Goal: Information Seeking & Learning: Find specific fact

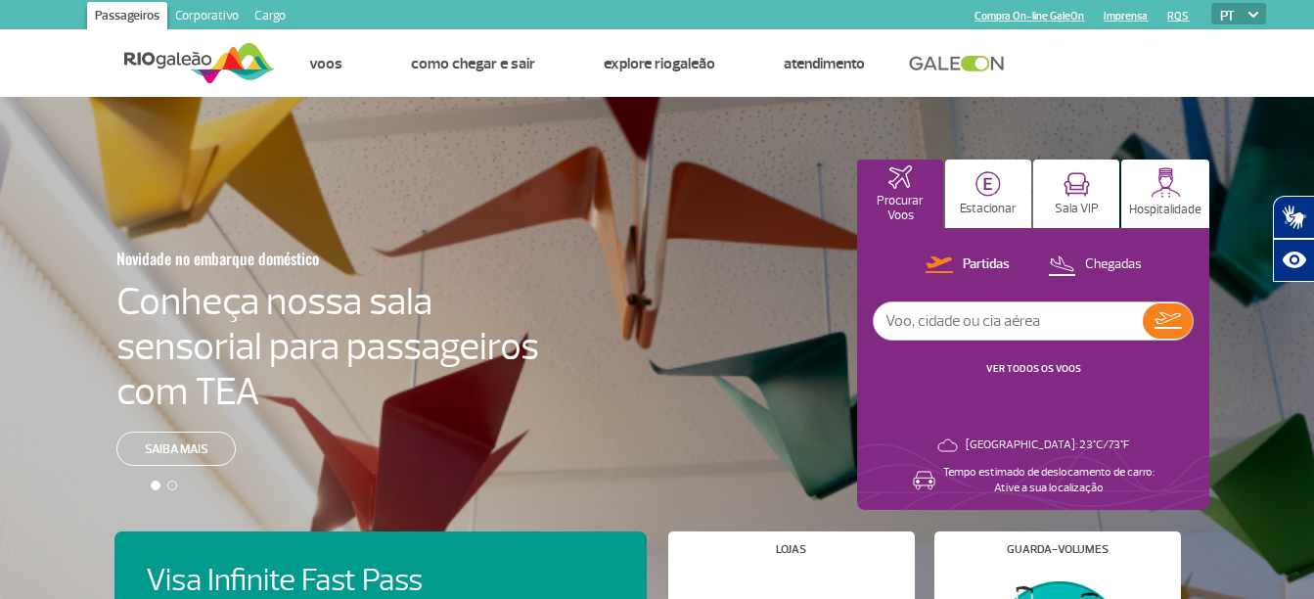
click at [220, 19] on link "Corporativo" at bounding box center [206, 17] width 79 height 31
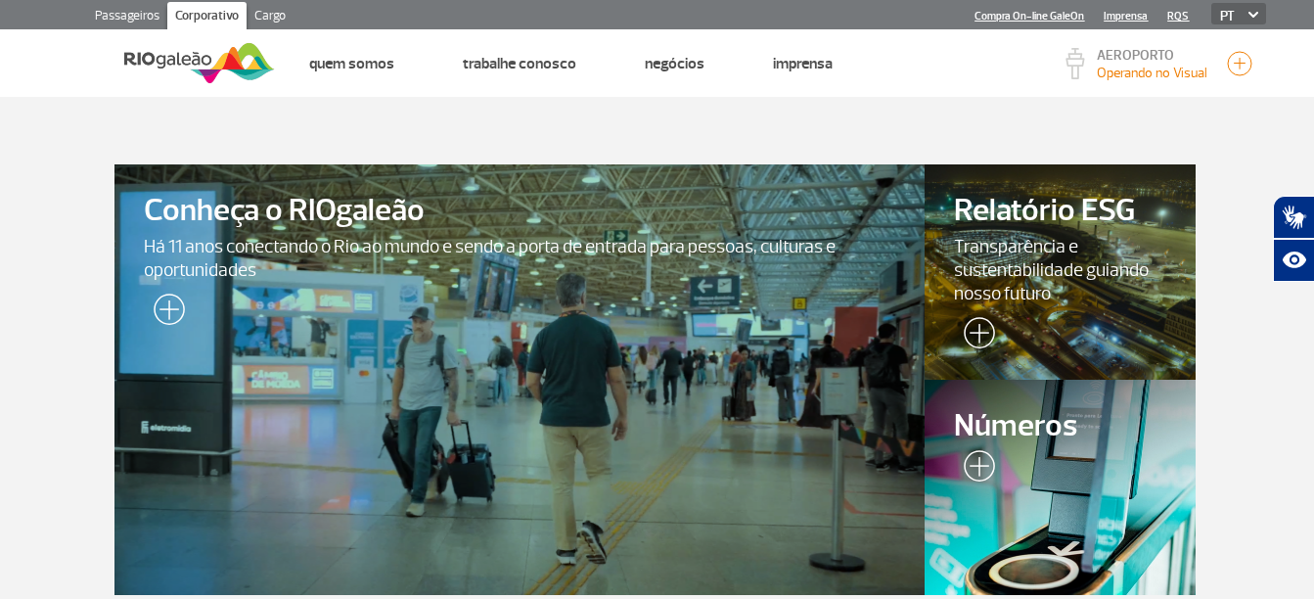
click at [1227, 155] on section "Conheça o RIOgaleão Há 11 anos conectando o Rio ao mundo e sendo a porta de ent…" at bounding box center [657, 360] width 1314 height 527
click at [969, 451] on img at bounding box center [974, 469] width 41 height 39
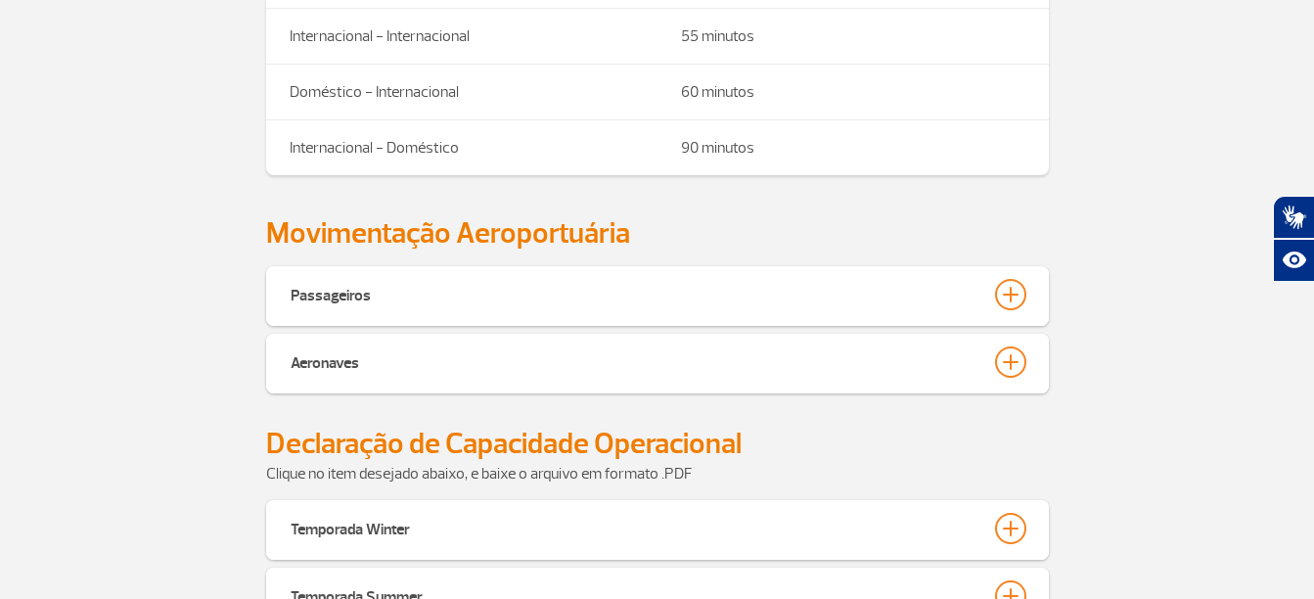
scroll to position [783, 0]
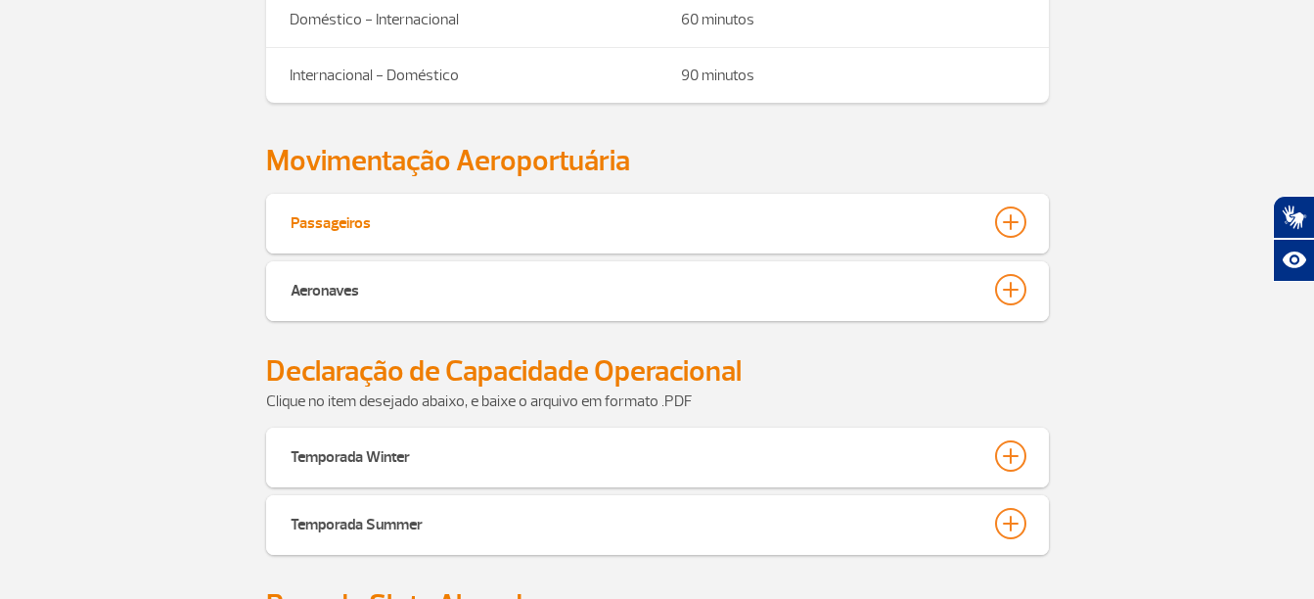
click at [993, 221] on button "Passageiros" at bounding box center [658, 221] width 736 height 33
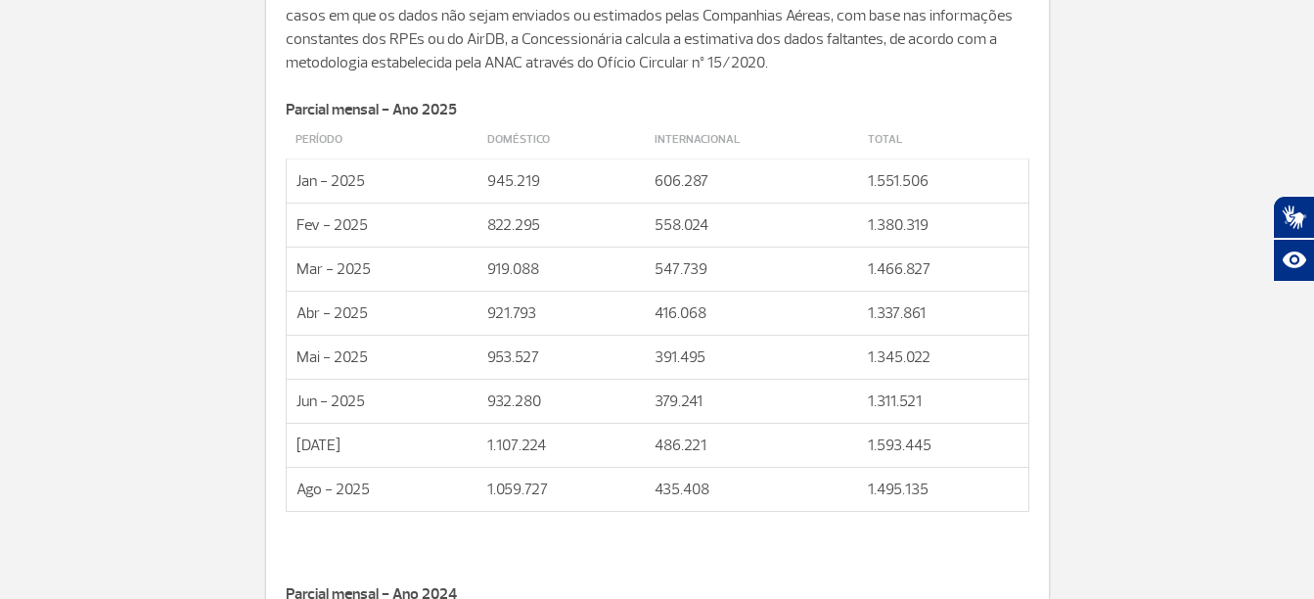
scroll to position [1076, 0]
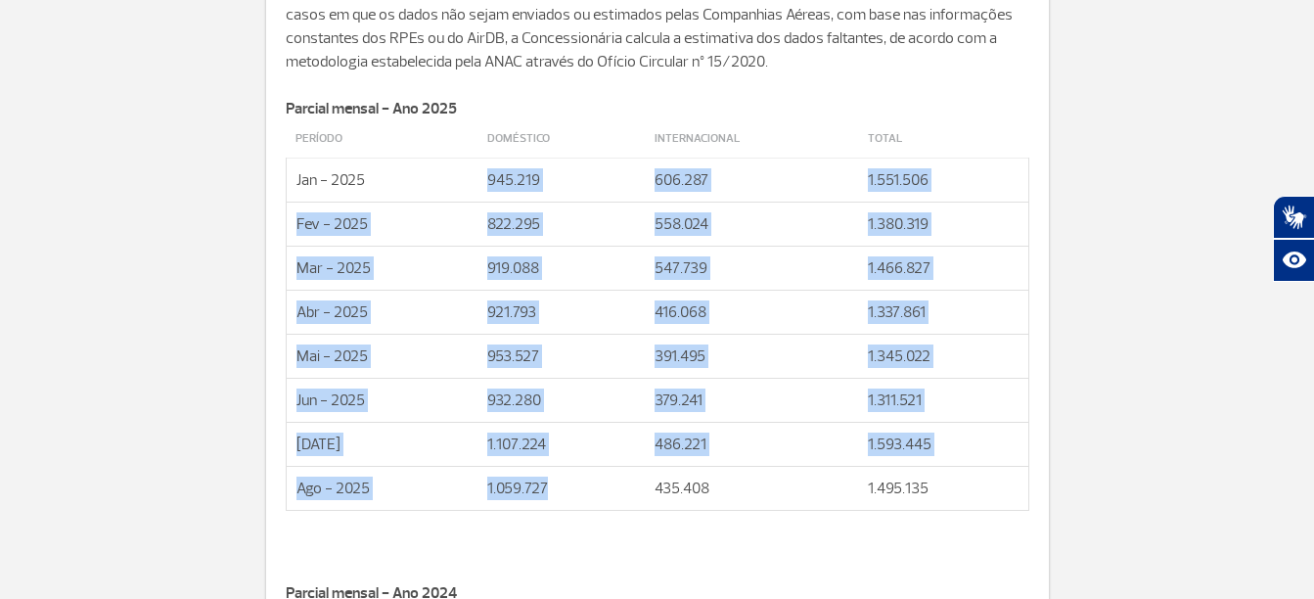
drag, startPoint x: 483, startPoint y: 176, endPoint x: 549, endPoint y: 473, distance: 304.5
click at [549, 473] on tbody "Período Doméstico Internacional Total Jan - 2025 945.219 606.287 1.551.506 Fev …" at bounding box center [657, 315] width 742 height 390
drag, startPoint x: 549, startPoint y: 473, endPoint x: 374, endPoint y: 258, distance: 277.4
click at [374, 258] on td "Mar - 2025" at bounding box center [382, 268] width 192 height 44
drag, startPoint x: 292, startPoint y: 180, endPoint x: 947, endPoint y: 502, distance: 729.3
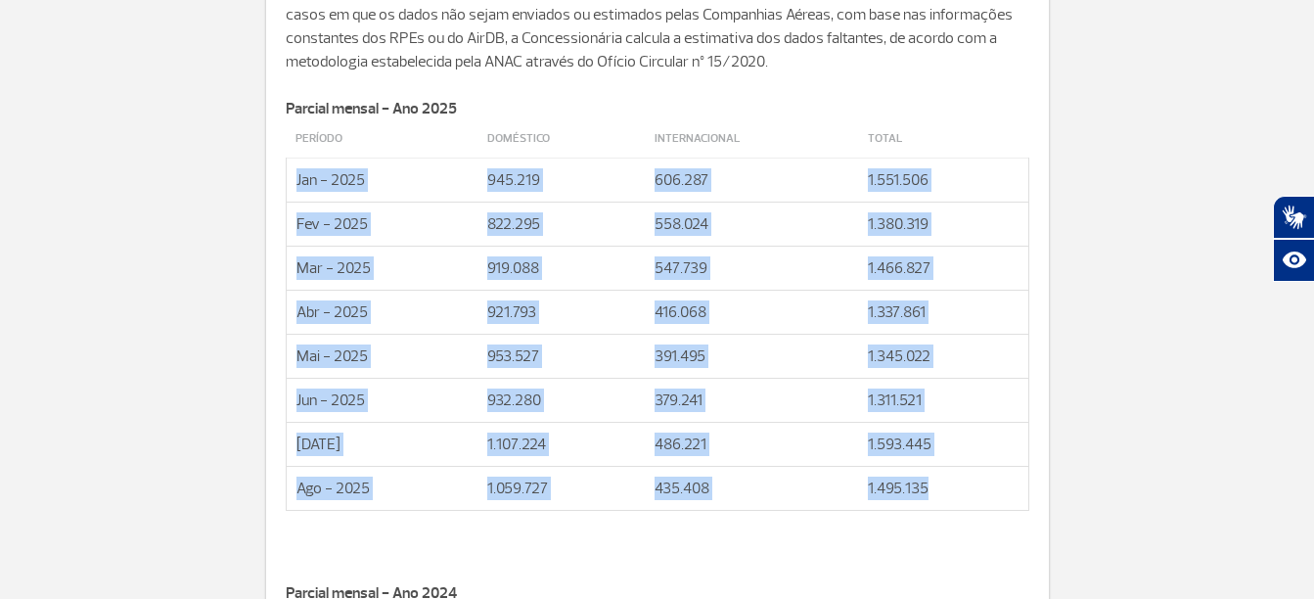
click at [947, 502] on tbody "Período Doméstico Internacional Total Jan - 2025 945.219 606.287 1.551.506 Fev …" at bounding box center [657, 315] width 742 height 390
copy tbody "Jan - 2025 945.219 606.287 1.551.506 Fev - 2025 822.295 558.024 1.380.319 Mar -…"
